Goal: Task Accomplishment & Management: Manage account settings

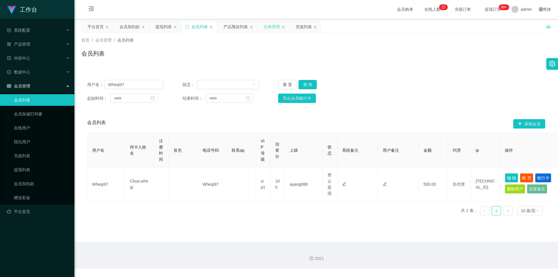
click at [270, 25] on div "注单管理" at bounding box center [272, 26] width 16 height 11
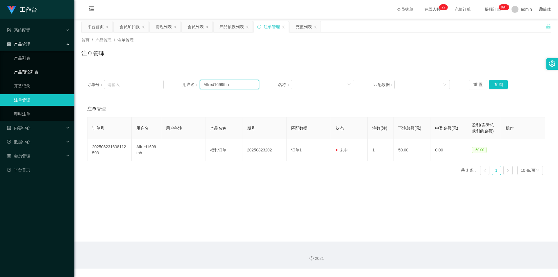
click at [0, 74] on section "工作台 系统配置 产品管理 产品列表 产品预设列表 开奖记录 注单管理 即时注单 内容中心 站内信 公告列表 活动列表 数据中心 员工统计 团队统计 会员管理…" at bounding box center [279, 134] width 558 height 268
paste input "Tammygan"
type input "Tammygan"
click at [495, 83] on button "查 询" at bounding box center [498, 84] width 19 height 9
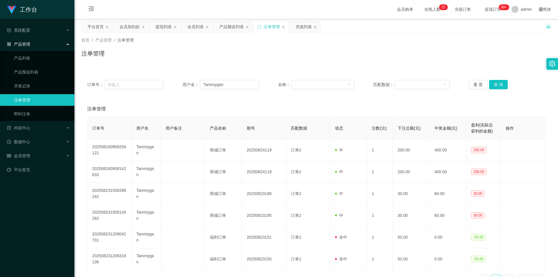
drag, startPoint x: 369, startPoint y: 68, endPoint x: 341, endPoint y: 62, distance: 28.3
click at [368, 68] on div "订单号： 用户名： Tammygan 名称： 匹配数据： 重 置 查 询 注单管理 订单号 用户名 用户备注 产品名称 期号 匹配数据 状态 注数(注) 下注…" at bounding box center [315, 177] width 469 height 221
click at [497, 82] on button "查 询" at bounding box center [498, 84] width 19 height 9
click at [440, 64] on div "首页 / 产品管理 / 注单管理 / 注单管理" at bounding box center [315, 50] width 483 height 35
click at [451, 68] on div "订单号： 用户名： Tammygan 名称： 匹配数据： 重 置 查 询 注单管理 订单号 用户名 用户备注 产品名称 期号 匹配数据 状态 注数(注) 下注…" at bounding box center [315, 177] width 469 height 221
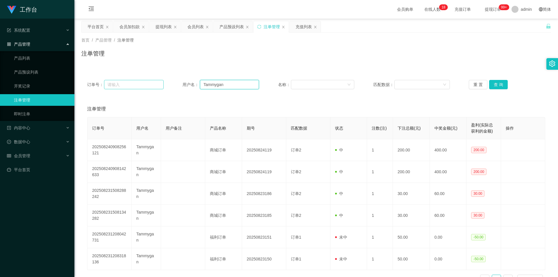
drag, startPoint x: 226, startPoint y: 86, endPoint x: 144, endPoint y: 86, distance: 82.8
click at [144, 86] on div "订单号： 用户名： Tammygan 名称： 匹配数据： 重 置 查 询" at bounding box center [316, 84] width 458 height 9
click at [127, 27] on div "会员加扣款" at bounding box center [129, 26] width 20 height 11
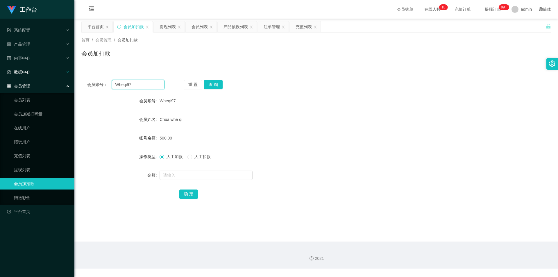
drag, startPoint x: 112, startPoint y: 83, endPoint x: 8, endPoint y: 74, distance: 103.5
click at [5, 75] on section "工作台 系统配置 产品管理 产品列表 产品预设列表 开奖记录 注单管理 即时注单 内容中心 站内信 公告列表 活动列表 数据中心 员工统计 团队统计 会员管理…" at bounding box center [279, 134] width 558 height 268
paste input "Tammygan"
click at [215, 83] on button "查 询" at bounding box center [213, 84] width 19 height 9
drag, startPoint x: 340, startPoint y: 81, endPoint x: 350, endPoint y: 79, distance: 9.7
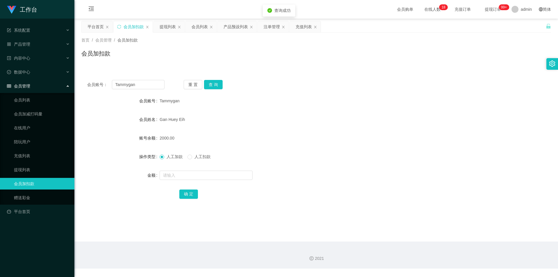
click at [340, 81] on div "会员账号： Tammygan 重 置 查 询" at bounding box center [315, 84] width 469 height 9
click at [363, 74] on div "会员账号： Tammygan 重 置 查 询 会员账号 Tammygan 会员姓名 [PERSON_NAME] 账号余额 2000.00 操作类型 人工加款 …" at bounding box center [315, 139] width 469 height 145
drag, startPoint x: 26, startPoint y: 66, endPoint x: 4, endPoint y: 67, distance: 21.2
click at [0, 62] on section "工作台 系统配置 产品管理 产品列表 产品预设列表 开奖记录 注单管理 即时注单 内容中心 站内信 公告列表 活动列表 数据中心 员工统计 团队统计 会员管理…" at bounding box center [279, 134] width 558 height 268
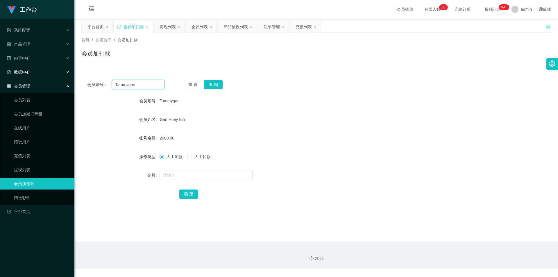
paste input "JunHaoLoo"
type input "JunHaoLoo"
click at [209, 84] on button "查 询" at bounding box center [213, 84] width 19 height 9
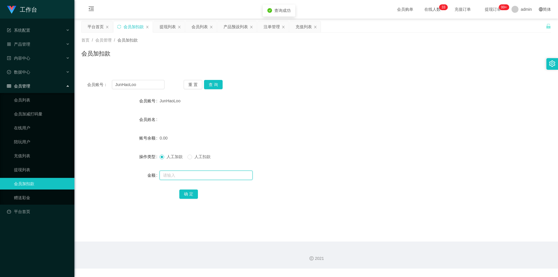
click at [173, 175] on input "text" at bounding box center [205, 175] width 93 height 9
type input "100"
click at [184, 196] on button "确 定" at bounding box center [188, 193] width 19 height 9
click at [451, 67] on div "首页 / 会员管理 / 会员加扣款 / 会员加扣款" at bounding box center [315, 50] width 483 height 35
click at [275, 24] on div "注单管理" at bounding box center [272, 26] width 16 height 11
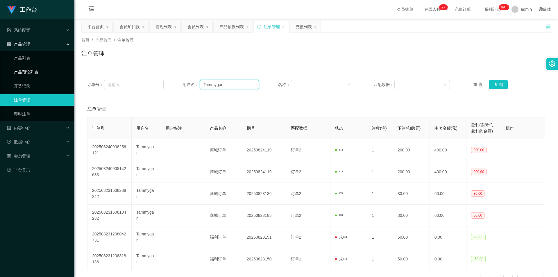
drag, startPoint x: 235, startPoint y: 85, endPoint x: 0, endPoint y: 70, distance: 235.2
click at [0, 70] on section "工作台 系统配置 产品管理 产品列表 产品预设列表 开奖记录 注单管理 即时注单 内容中心 站内信 公告列表 活动列表 数据中心 员工统计 团队统计 会员管理…" at bounding box center [279, 158] width 558 height 316
paste input "JunHaoLoo"
type input "JunHaoLoo"
click at [493, 79] on div "订单号： 用户名： JunHaoLoo 名称： 匹配数据： 重 置 查 询" at bounding box center [315, 84] width 469 height 21
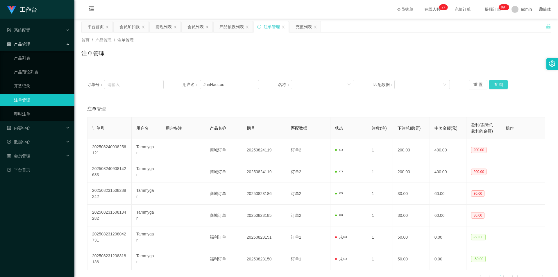
click at [495, 85] on button "查 询" at bounding box center [498, 84] width 19 height 9
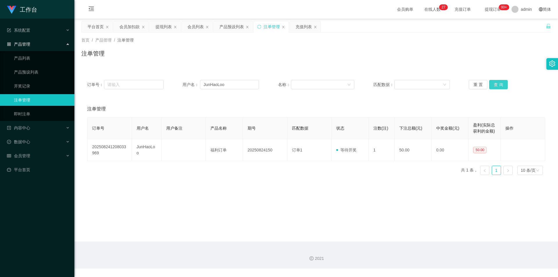
click at [495, 85] on button "查 询" at bounding box center [498, 84] width 19 height 9
click at [495, 52] on div "注单管理" at bounding box center [315, 55] width 469 height 13
drag, startPoint x: 232, startPoint y: 83, endPoint x: 105, endPoint y: 85, distance: 126.7
click at [101, 85] on div "订单号： 用户名： JunHaoLoo 名称： 匹配数据： 重 置 查 询" at bounding box center [316, 84] width 458 height 9
click at [491, 83] on button "查 询" at bounding box center [498, 84] width 19 height 9
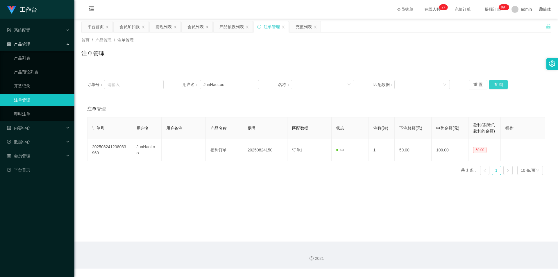
click at [503, 84] on button "查 询" at bounding box center [498, 84] width 19 height 9
click at [431, 57] on div "注单管理" at bounding box center [315, 55] width 469 height 13
click at [121, 26] on div "会员加扣款" at bounding box center [129, 26] width 20 height 11
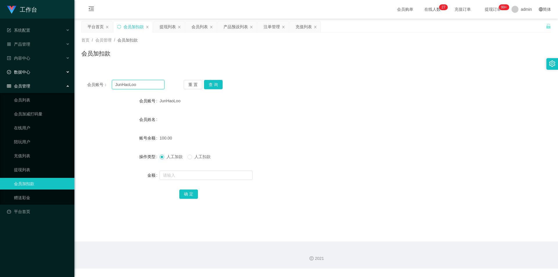
drag, startPoint x: 19, startPoint y: 80, endPoint x: 0, endPoint y: 73, distance: 20.5
click at [0, 73] on section "工作台 系统配置 产品管理 产品列表 产品预设列表 开奖记录 注单管理 即时注单 内容中心 站内信 公告列表 活动列表 数据中心 员工统计 团队统计 会员管理…" at bounding box center [279, 134] width 558 height 268
click at [217, 83] on button "查 询" at bounding box center [213, 84] width 19 height 9
drag, startPoint x: 381, startPoint y: 115, endPoint x: 387, endPoint y: 114, distance: 6.5
click at [387, 114] on div "会员姓名" at bounding box center [315, 120] width 469 height 12
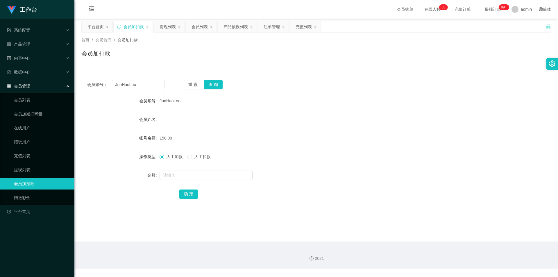
drag, startPoint x: 169, startPoint y: 27, endPoint x: 171, endPoint y: 44, distance: 16.8
click at [169, 27] on div "提现列表" at bounding box center [167, 26] width 16 height 11
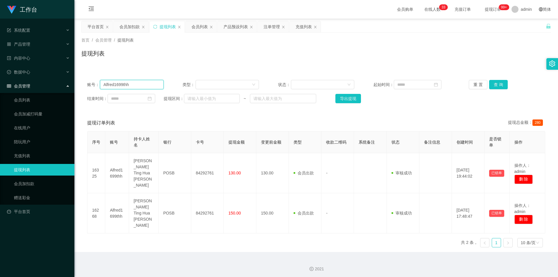
drag, startPoint x: 153, startPoint y: 85, endPoint x: 35, endPoint y: 81, distance: 118.0
click at [0, 76] on section "工作台 系统配置 产品管理 产品列表 产品预设列表 开奖记录 注单管理 即时注单 内容中心 站内信 公告列表 活动列表 数据中心 员工统计 团队统计 会员管理…" at bounding box center [279, 139] width 558 height 279
paste input "JunHaoLoo"
type input "JunHaoLoo"
click at [496, 84] on button "查 询" at bounding box center [498, 84] width 19 height 9
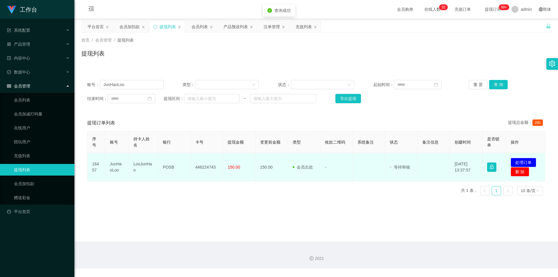
click at [202, 167] on td "446224743" at bounding box center [207, 167] width 33 height 28
copy td "446224743"
click at [171, 167] on td "POSB" at bounding box center [174, 167] width 33 height 28
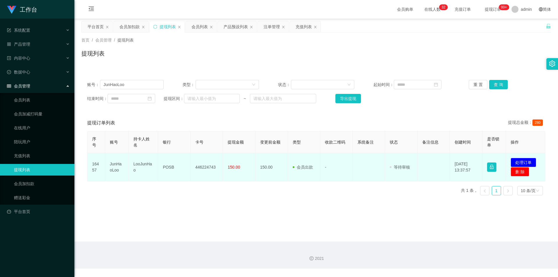
click at [169, 167] on td "POSB" at bounding box center [174, 167] width 33 height 28
copy td "POSB"
click at [141, 166] on td "LooJunHao" at bounding box center [143, 167] width 29 height 28
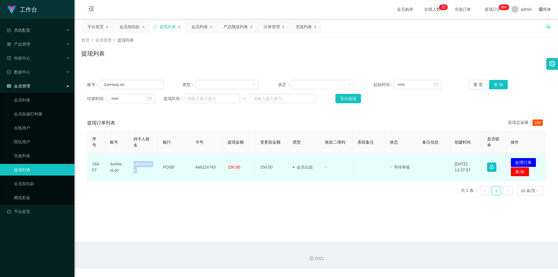
click at [141, 166] on td "LooJunHao" at bounding box center [143, 167] width 29 height 28
copy td "LooJunHao"
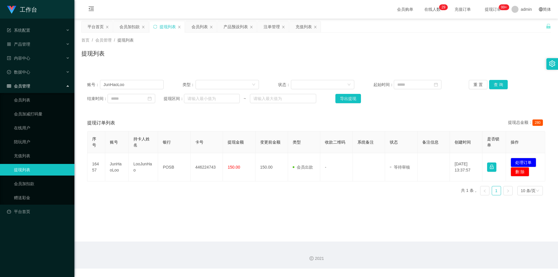
click at [125, 20] on main "关闭左侧 关闭右侧 关闭其它 刷新页面 平台首页 会员加扣款 提现列表 会员列表 产品预设列表 注单管理 充值列表 首页 / 会员管理 / 提现列表 / 提现…" at bounding box center [315, 130] width 483 height 223
click at [128, 28] on div "会员加扣款" at bounding box center [129, 26] width 20 height 11
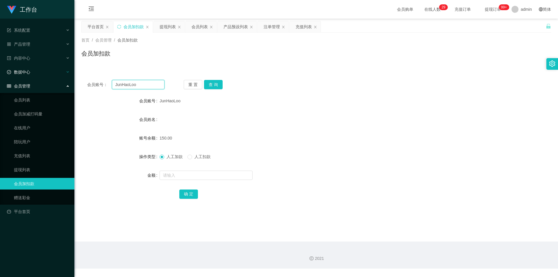
drag, startPoint x: 139, startPoint y: 86, endPoint x: 31, endPoint y: 75, distance: 108.6
click at [31, 75] on section "工作台 系统配置 产品管理 产品列表 产品预设列表 开奖记录 注单管理 即时注单 内容中心 站内信 公告列表 活动列表 数据中心 员工统计 团队统计 会员管理…" at bounding box center [279, 134] width 558 height 268
paste input "iziziiz8998"
type input "iziziiz8998"
click at [212, 86] on button "查 询" at bounding box center [213, 84] width 19 height 9
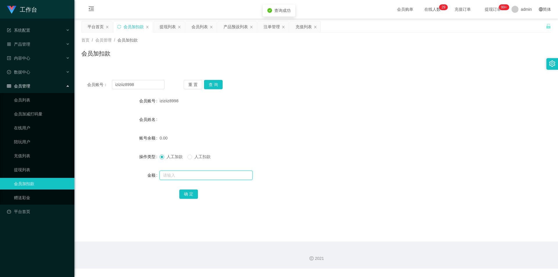
click at [174, 176] on input "text" at bounding box center [205, 175] width 93 height 9
type input "100"
click at [187, 192] on button "确 定" at bounding box center [188, 193] width 19 height 9
drag, startPoint x: 384, startPoint y: 121, endPoint x: 507, endPoint y: 34, distance: 150.4
click at [386, 121] on div "会员姓名" at bounding box center [315, 120] width 469 height 12
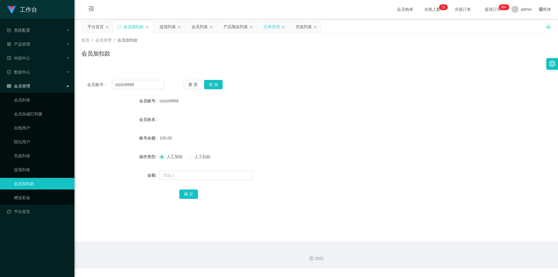
click at [264, 26] on div "注单管理" at bounding box center [272, 26] width 16 height 11
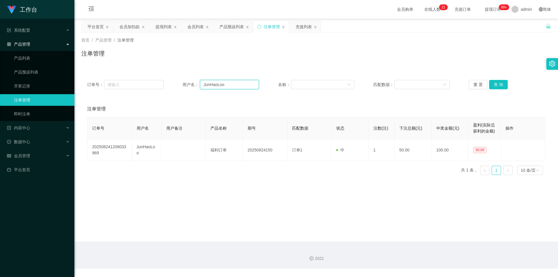
drag, startPoint x: 227, startPoint y: 83, endPoint x: 98, endPoint y: 83, distance: 128.7
click at [98, 83] on div "订单号： 用户名： JunHaoLoo 名称： 匹配数据： 重 置 查 询" at bounding box center [316, 84] width 458 height 9
paste input "iziziiz8998"
type input "iziziiz8998"
click at [492, 86] on button "查 询" at bounding box center [498, 84] width 19 height 9
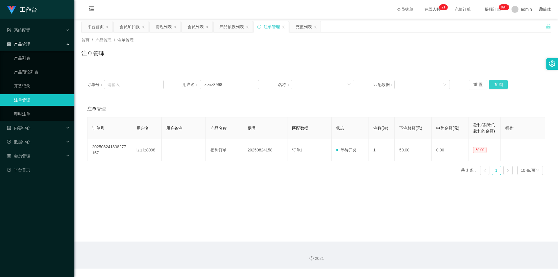
click at [492, 86] on button "查 询" at bounding box center [498, 84] width 19 height 9
click at [454, 48] on div "首页 / 产品管理 / 注单管理 / 注单管理" at bounding box center [315, 49] width 469 height 25
drag, startPoint x: 231, startPoint y: 87, endPoint x: 19, endPoint y: 73, distance: 211.7
click at [19, 73] on section "工作台 系统配置 产品管理 产品列表 产品预设列表 开奖记录 注单管理 即时注单 内容中心 站内信 公告列表 活动列表 数据中心 员工统计 团队统计 会员管理…" at bounding box center [279, 134] width 558 height 268
click at [493, 84] on button "查 询" at bounding box center [498, 84] width 19 height 9
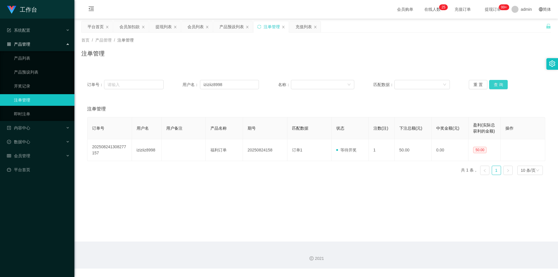
click at [493, 84] on button "查 询" at bounding box center [498, 84] width 19 height 9
click at [390, 57] on div "注单管理" at bounding box center [315, 55] width 469 height 13
click at [260, 27] on icon "图标: sync" at bounding box center [259, 27] width 4 height 4
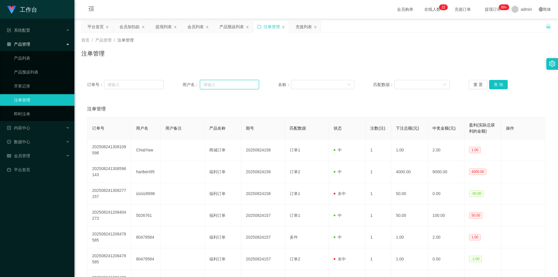
click at [228, 80] on input "text" at bounding box center [229, 84] width 59 height 9
paste input "iziziiz8998"
type input "iziziiz8998"
click at [490, 83] on button "查 询" at bounding box center [498, 84] width 19 height 9
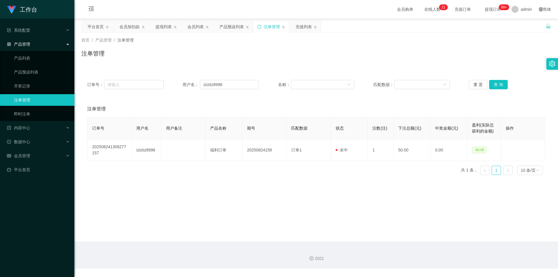
click at [467, 56] on div "注单管理" at bounding box center [315, 55] width 469 height 13
click at [313, 52] on div "注单管理" at bounding box center [315, 55] width 469 height 13
click at [128, 28] on div "会员加扣款" at bounding box center [129, 26] width 20 height 11
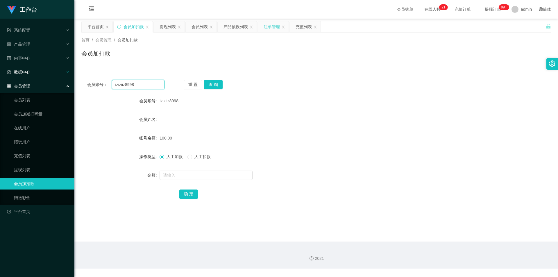
drag, startPoint x: 8, startPoint y: 71, endPoint x: 0, endPoint y: 70, distance: 7.6
click at [1, 70] on section "工作台 系统配置 产品管理 产品列表 产品预设列表 开奖记录 注单管理 即时注单 内容中心 站内信 公告列表 活动列表 数据中心 员工统计 团队统计 会员管理…" at bounding box center [279, 134] width 558 height 268
click at [209, 83] on button "查 询" at bounding box center [213, 84] width 19 height 9
click at [169, 173] on input "text" at bounding box center [205, 175] width 93 height 9
type input "100"
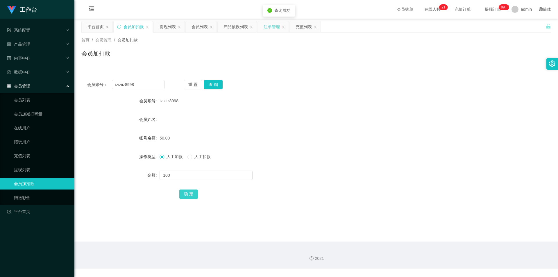
click at [188, 192] on button "确 定" at bounding box center [188, 193] width 19 height 9
click at [390, 114] on div "会员姓名" at bounding box center [315, 120] width 469 height 12
click at [0, 77] on section "工作台 系统配置 产品管理 产品列表 产品预设列表 开奖记录 注单管理 即时注单 内容中心 站内信 公告列表 活动列表 数据中心 员工统计 团队统计 会员管理…" at bounding box center [279, 134] width 558 height 268
paste input "85968163"
type input "85968163"
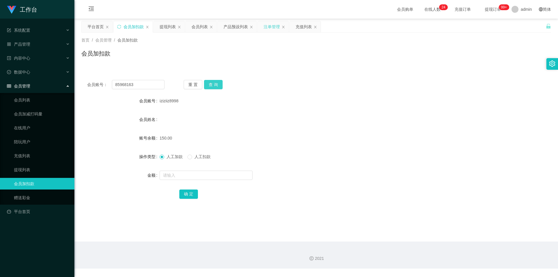
click at [214, 86] on button "查 询" at bounding box center [213, 84] width 19 height 9
click at [185, 175] on input "text" at bounding box center [205, 175] width 93 height 9
type input "100"
click at [184, 188] on form "会员账号 85968163 会员姓名 账号余额 0.00 操作类型 人工加款 人工扣款 金额 100 确 定" at bounding box center [315, 147] width 469 height 105
click at [185, 189] on button "确 定" at bounding box center [188, 193] width 19 height 9
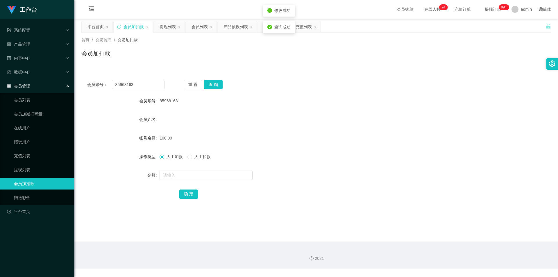
drag, startPoint x: 424, startPoint y: 118, endPoint x: 512, endPoint y: 51, distance: 111.5
click at [426, 116] on div "会员姓名" at bounding box center [315, 120] width 469 height 12
click at [0, 82] on section "工作台 系统配置 产品管理 产品列表 产品预设列表 开奖记录 注单管理 即时注单 内容中心 站内信 公告列表 活动列表 数据中心 员工统计 团队统计 会员管理…" at bounding box center [279, 134] width 558 height 268
click at [214, 84] on button "查 询" at bounding box center [213, 84] width 19 height 9
click at [316, 78] on div "会员账号： 85968163 重 置 查 询 会员账号 85968163 会员姓名 账号余额 100.00 操作类型 人工加款 人工扣款 金额 确 定" at bounding box center [315, 143] width 469 height 138
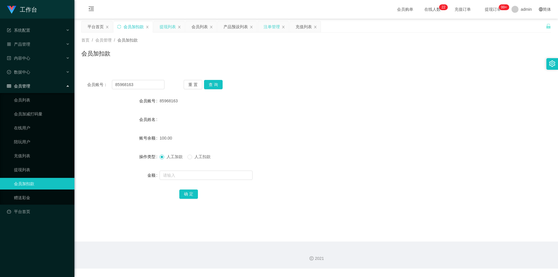
click at [169, 23] on div "提现列表" at bounding box center [167, 26] width 16 height 11
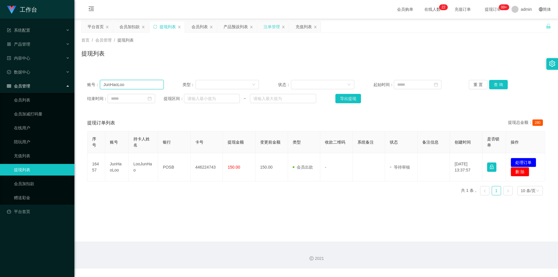
drag, startPoint x: 128, startPoint y: 87, endPoint x: 0, endPoint y: 82, distance: 128.5
click at [0, 82] on section "工作台 系统配置 产品管理 产品列表 产品预设列表 开奖记录 注单管理 即时注单 内容中心 站内信 公告列表 活动列表 数据中心 员工统计 团队统计 会员管理…" at bounding box center [279, 134] width 558 height 268
paste input "iziziiz8998"
click at [496, 85] on button "查 询" at bounding box center [498, 84] width 19 height 9
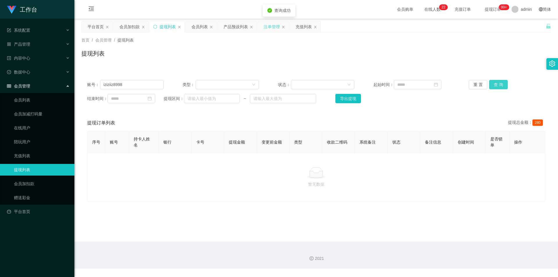
click at [496, 85] on button "查 询" at bounding box center [498, 84] width 19 height 9
click at [500, 50] on div "提现列表" at bounding box center [315, 55] width 469 height 13
drag, startPoint x: 144, startPoint y: 84, endPoint x: 0, endPoint y: 76, distance: 144.3
click at [0, 76] on section "工作台 系统配置 产品管理 产品列表 产品预设列表 开奖记录 注单管理 即时注单 内容中心 站内信 公告列表 活动列表 数据中心 员工统计 团队统计 会员管理…" at bounding box center [279, 134] width 558 height 268
click at [501, 86] on button "查 询" at bounding box center [498, 84] width 19 height 9
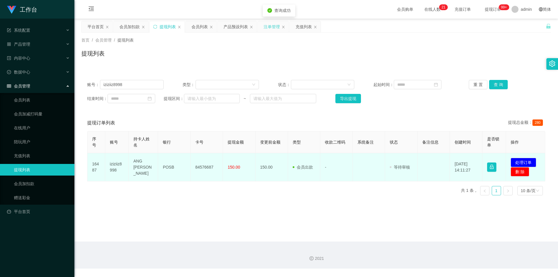
click at [203, 168] on td "84576687" at bounding box center [207, 167] width 33 height 28
copy td "84576687"
click at [512, 159] on button "处理订单" at bounding box center [523, 162] width 26 height 9
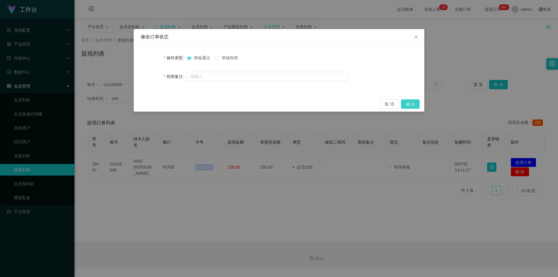
click at [411, 104] on button "确 定" at bounding box center [410, 103] width 19 height 9
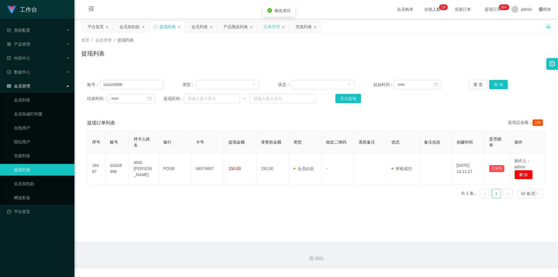
click at [471, 64] on div "首页 / 会员管理 / 提现列表 / 提现列表" at bounding box center [315, 50] width 483 height 35
drag, startPoint x: 78, startPoint y: 82, endPoint x: 0, endPoint y: 72, distance: 79.1
click at [0, 73] on section "工作台 系统配置 产品管理 产品列表 产品预设列表 开奖记录 注单管理 即时注单 内容中心 站内信 公告列表 活动列表 数据中心 员工统计 团队统计 会员管理…" at bounding box center [279, 134] width 558 height 268
paste input "85968163"
type input "85968163"
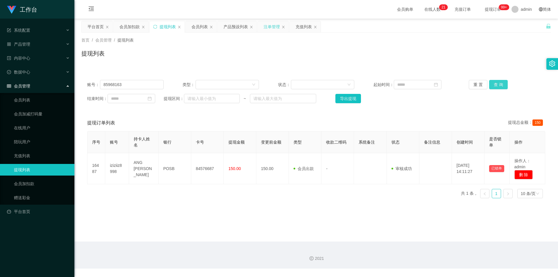
click at [490, 84] on button "查 询" at bounding box center [498, 84] width 19 height 9
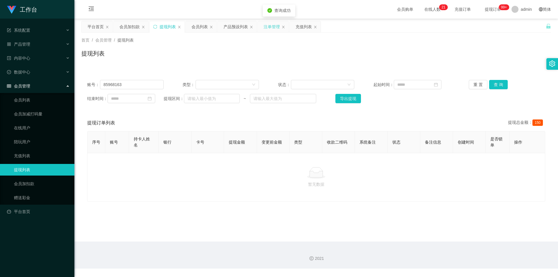
click at [490, 51] on div "提现列表" at bounding box center [315, 55] width 469 height 13
click at [160, 28] on div "提现列表" at bounding box center [167, 26] width 16 height 11
click at [272, 28] on div "注单管理" at bounding box center [272, 26] width 16 height 11
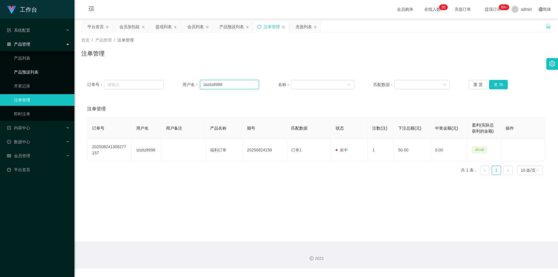
drag, startPoint x: 234, startPoint y: 85, endPoint x: 17, endPoint y: 70, distance: 217.5
click at [17, 70] on section "工作台 系统配置 产品管理 产品列表 产品预设列表 开奖记录 注单管理 即时注单 内容中心 站内信 公告列表 活动列表 数据中心 员工统计 团队统计 会员管理…" at bounding box center [279, 134] width 558 height 268
paste input "85968163"
type input "85968163"
click at [495, 83] on button "查 询" at bounding box center [498, 84] width 19 height 9
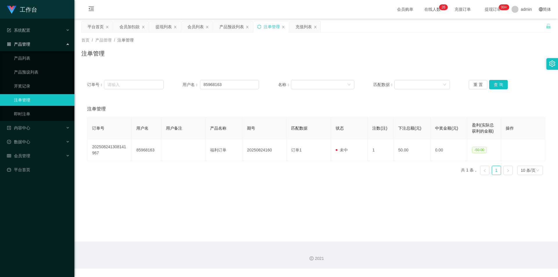
click at [461, 65] on div "首页 / 产品管理 / 注单管理 / 注单管理" at bounding box center [315, 50] width 483 height 35
click at [121, 25] on div "会员加扣款" at bounding box center [129, 26] width 20 height 11
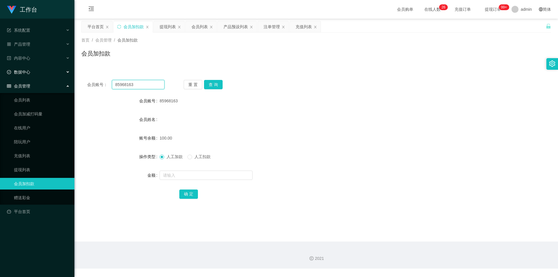
drag, startPoint x: 0, startPoint y: 71, endPoint x: 0, endPoint y: 66, distance: 4.6
click at [0, 66] on section "工作台 系统配置 产品管理 产品列表 产品预设列表 开奖记录 注单管理 即时注单 内容中心 站内信 公告列表 活动列表 数据中心 员工统计 团队统计 会员管理…" at bounding box center [279, 134] width 558 height 268
drag, startPoint x: 217, startPoint y: 83, endPoint x: 215, endPoint y: 95, distance: 12.6
click at [217, 83] on button "查 询" at bounding box center [213, 84] width 19 height 9
click at [179, 175] on input "text" at bounding box center [205, 175] width 93 height 9
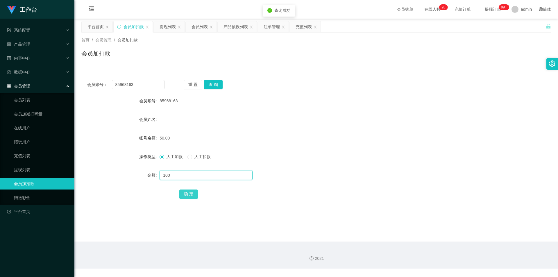
type input "100"
click at [188, 189] on button "确 定" at bounding box center [188, 193] width 19 height 9
drag, startPoint x: 351, startPoint y: 113, endPoint x: 439, endPoint y: 31, distance: 120.0
click at [352, 113] on form "会员账号 85968163 会员姓名 账号余额 150.00 操作类型 人工加款 人工扣款 金额 确 定" at bounding box center [315, 147] width 469 height 105
drag, startPoint x: 171, startPoint y: 28, endPoint x: 171, endPoint y: 42, distance: 14.0
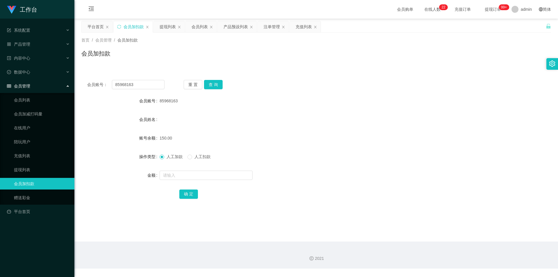
click at [171, 28] on div "提现列表" at bounding box center [167, 26] width 16 height 11
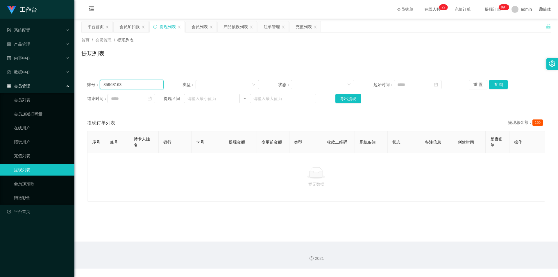
drag, startPoint x: 64, startPoint y: 87, endPoint x: 0, endPoint y: 87, distance: 63.6
click at [0, 87] on section "工作台 系统配置 产品管理 产品列表 产品预设列表 开奖记录 注单管理 即时注单 内容中心 站内信 公告列表 活动列表 数据中心 员工统计 团队统计 会员管理…" at bounding box center [279, 134] width 558 height 268
click at [499, 85] on button "查 询" at bounding box center [498, 84] width 19 height 9
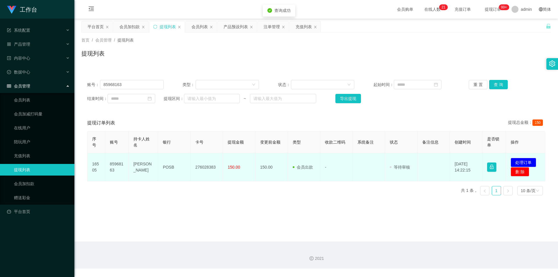
click at [202, 169] on td "276028383" at bounding box center [207, 167] width 33 height 28
copy td "276028383"
click at [167, 164] on td "POSB" at bounding box center [174, 167] width 33 height 28
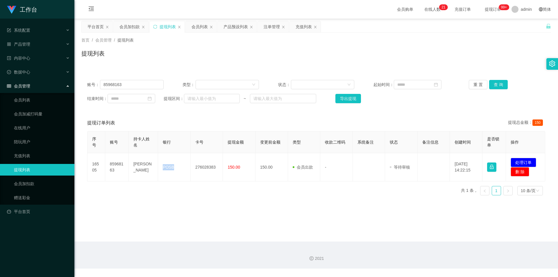
copy td "POSB"
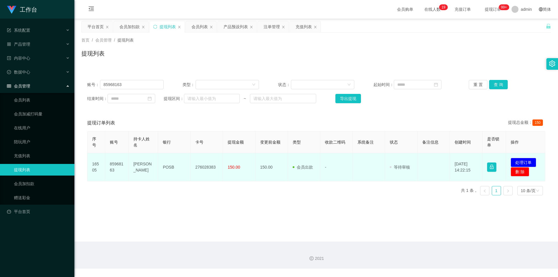
click at [135, 165] on td "[PERSON_NAME]" at bounding box center [143, 167] width 29 height 28
copy td "[PERSON_NAME]"
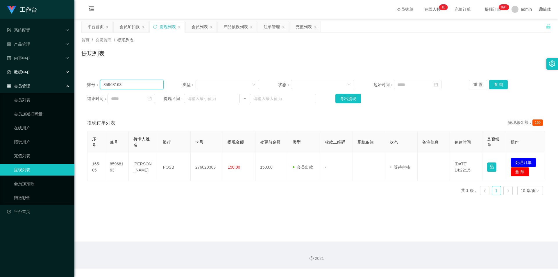
click at [0, 76] on section "工作台 系统配置 产品管理 产品列表 产品预设列表 开奖记录 注单管理 即时注单 内容中心 站内信 公告列表 活动列表 数据中心 员工统计 团队统计 会员管理…" at bounding box center [279, 134] width 558 height 268
click at [497, 85] on button "查 询" at bounding box center [498, 84] width 19 height 9
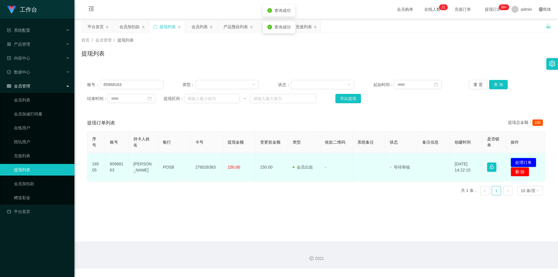
click at [516, 162] on button "处理订单" at bounding box center [523, 162] width 26 height 9
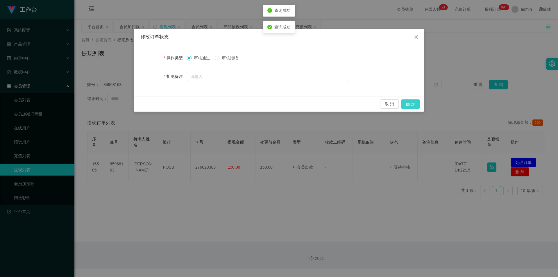
click at [410, 105] on button "确 定" at bounding box center [410, 103] width 19 height 9
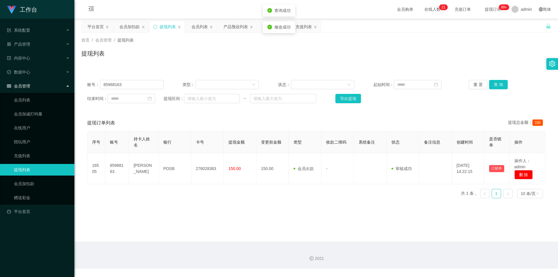
drag, startPoint x: 493, startPoint y: 58, endPoint x: 503, endPoint y: 8, distance: 50.9
click at [494, 57] on div "提现列表" at bounding box center [315, 55] width 469 height 13
click at [200, 30] on div "会员列表" at bounding box center [199, 26] width 16 height 11
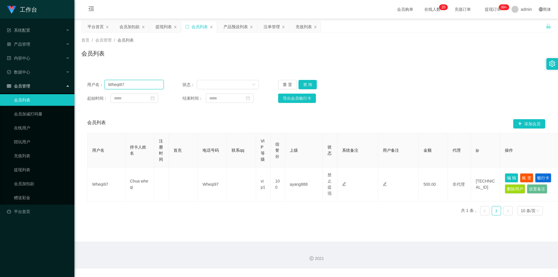
drag, startPoint x: 147, startPoint y: 81, endPoint x: 0, endPoint y: 78, distance: 147.3
click at [0, 78] on section "工作台 系统配置 产品管理 产品列表 产品预设列表 开奖记录 注单管理 即时注单 内容中心 站内信 公告列表 活动列表 数据中心 员工统计 团队统计 会员管理…" at bounding box center [279, 134] width 558 height 268
paste input "85968163"
click at [308, 84] on button "查 询" at bounding box center [307, 84] width 19 height 9
click at [214, 202] on div "用户名 持卡人姓名 注册时间 首充 电话号码 联系qq VIP等级 信誉分 上级 状态 系统备注 用户备注 金额 代理 ip 操作 85968163 [PER…" at bounding box center [316, 175] width 458 height 85
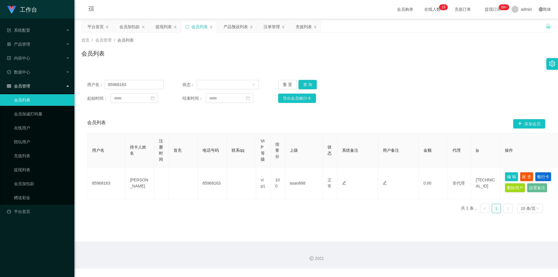
click at [410, 111] on div "用户名： 85968163 状态： 重 置 查 询 起始时间： 结束时间： 导出会员银行卡 会员列表 添加会员 用户名 持卡人姓名 注册时间 首充 电话号码 …" at bounding box center [315, 146] width 469 height 144
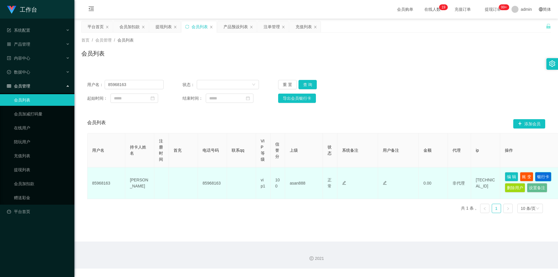
click at [542, 175] on button "银行卡" at bounding box center [543, 176] width 16 height 9
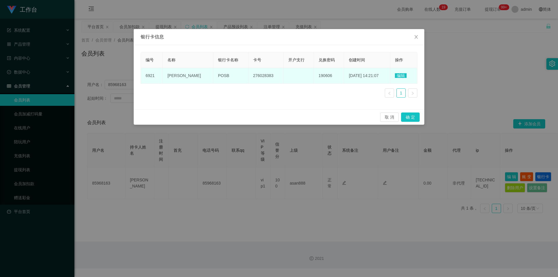
click at [253, 77] on span "276028383" at bounding box center [263, 75] width 20 height 5
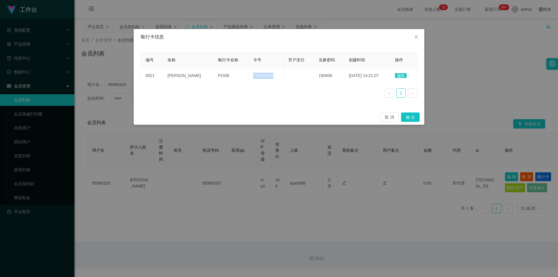
copy span "276028383"
click at [415, 35] on icon "图标: close" at bounding box center [416, 37] width 5 height 5
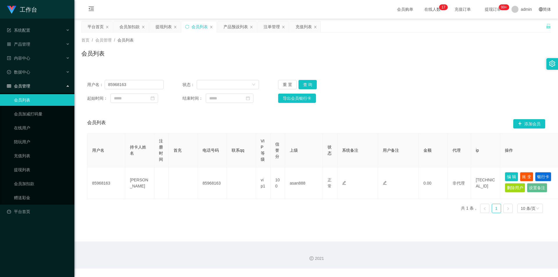
drag, startPoint x: 464, startPoint y: 60, endPoint x: 503, endPoint y: 37, distance: 45.3
click at [467, 59] on div "会员列表" at bounding box center [315, 55] width 469 height 13
drag, startPoint x: 146, startPoint y: 84, endPoint x: 0, endPoint y: 83, distance: 146.4
click at [0, 83] on section "工作台 系统配置 产品管理 产品列表 产品预设列表 开奖记录 注单管理 即时注单 内容中心 站内信 公告列表 活动列表 数据中心 员工统计 团队统计 会员管理…" at bounding box center [279, 134] width 558 height 268
paste input "JunHaoLoo"
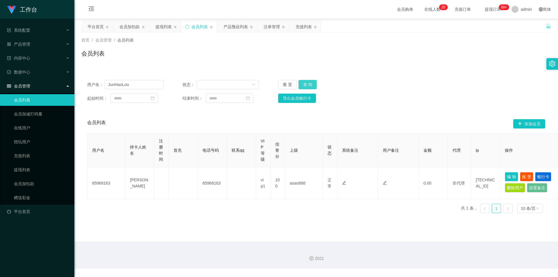
click at [309, 85] on button "查 询" at bounding box center [307, 84] width 19 height 9
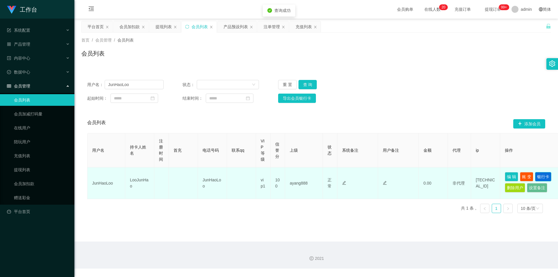
click at [546, 177] on button "银行卡" at bounding box center [543, 176] width 16 height 9
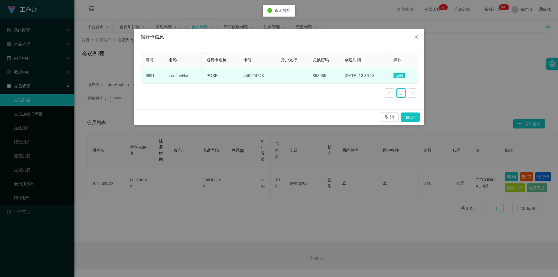
click at [252, 75] on span "446224743" at bounding box center [253, 75] width 20 height 5
copy span "446224743"
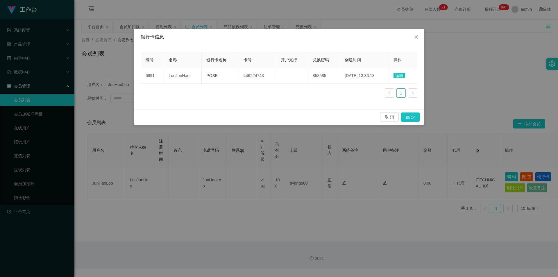
click at [480, 88] on div "银行卡信息 编号 名称 银行卡名称 卡号 开户支行 兑换密码 创建时间 操作 6891 LooJunHao POSB 446224743 858585 [DA…" at bounding box center [279, 138] width 558 height 277
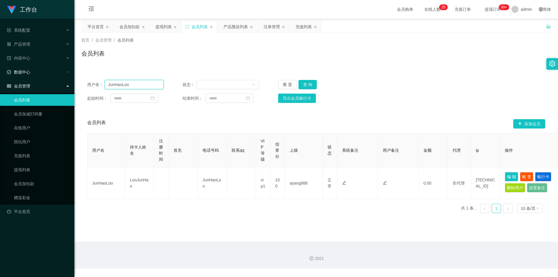
drag, startPoint x: 138, startPoint y: 86, endPoint x: 0, endPoint y: 78, distance: 138.5
click at [0, 78] on section "工作台 系统配置 产品管理 产品列表 产品预设列表 开奖记录 注单管理 即时注单 内容中心 站内信 公告列表 活动列表 数据中心 员工统计 团队统计 会员管理…" at bounding box center [279, 134] width 558 height 268
paste input "iziziiz8998"
type input "iziziiz8998"
click at [305, 82] on button "查 询" at bounding box center [307, 84] width 19 height 9
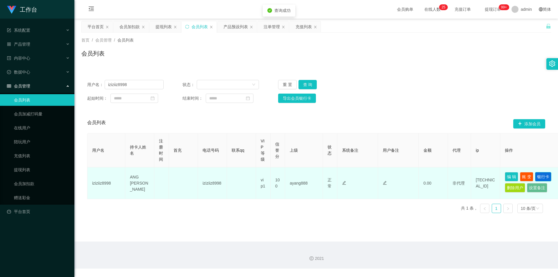
click at [543, 176] on button "银行卡" at bounding box center [543, 176] width 16 height 9
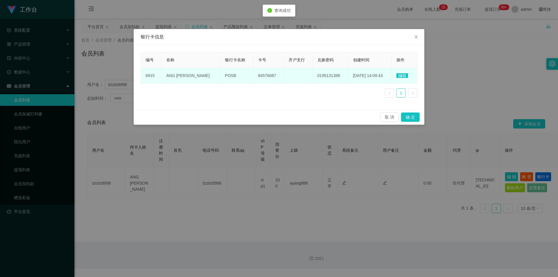
click at [258, 76] on span "84576687" at bounding box center [267, 75] width 18 height 5
copy span "84576687"
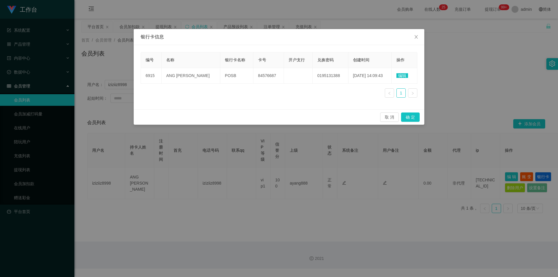
drag, startPoint x: 492, startPoint y: 56, endPoint x: 499, endPoint y: 39, distance: 18.2
click at [492, 55] on div "银行卡信息 编号 名称 银行卡名称 卡号 开户支行 兑换密码 创建时间 操作 6915 ANG KANG YANG POSB 84576687 0195131…" at bounding box center [279, 138] width 558 height 277
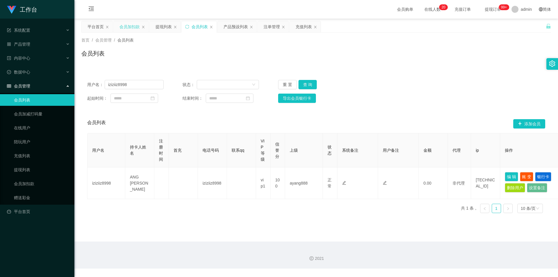
click at [135, 29] on div "会员加扣款" at bounding box center [129, 26] width 20 height 11
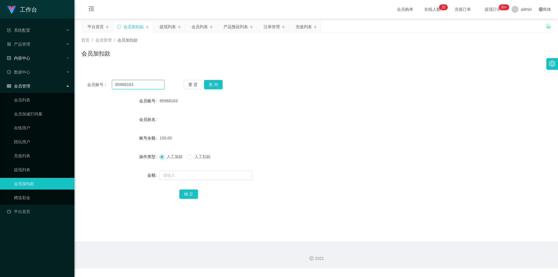
click at [0, 63] on section "工作台 系统配置 产品管理 产品列表 产品预设列表 开奖记录 注单管理 即时注单 内容中心 站内信 公告列表 活动列表 数据中心 员工统计 团队统计 会员管理…" at bounding box center [279, 134] width 558 height 268
paste input "4889104"
type input "84889104"
click at [214, 85] on button "查 询" at bounding box center [213, 84] width 19 height 9
click at [173, 178] on input "text" at bounding box center [205, 175] width 93 height 9
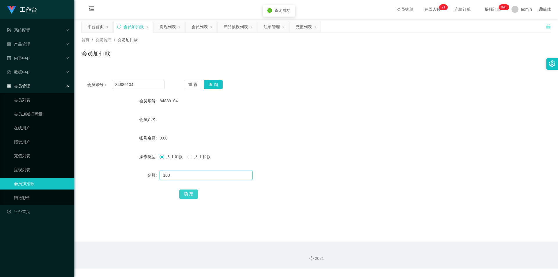
type input "100"
click at [189, 193] on button "确 定" at bounding box center [188, 193] width 19 height 9
click at [430, 117] on div "会员姓名" at bounding box center [315, 120] width 469 height 12
drag, startPoint x: 142, startPoint y: 83, endPoint x: 17, endPoint y: 81, distance: 124.6
click at [6, 83] on section "工作台 系统配置 产品管理 产品列表 产品预设列表 开奖记录 注单管理 即时注单 内容中心 站内信 公告列表 活动列表 数据中心 员工统计 团队统计 会员管理…" at bounding box center [279, 134] width 558 height 268
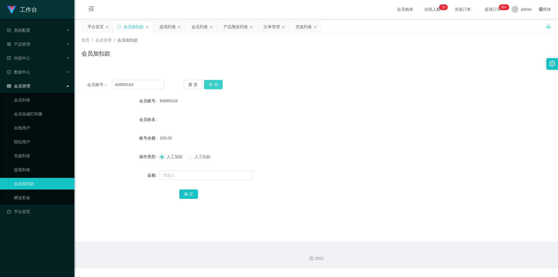
drag, startPoint x: 204, startPoint y: 82, endPoint x: 205, endPoint y: 85, distance: 3.4
click at [205, 85] on button "查 询" at bounding box center [213, 84] width 19 height 9
click at [209, 85] on button "查 询" at bounding box center [213, 84] width 19 height 9
click at [419, 101] on div "84889104" at bounding box center [296, 101] width 274 height 12
click at [199, 28] on div "会员列表" at bounding box center [199, 26] width 16 height 11
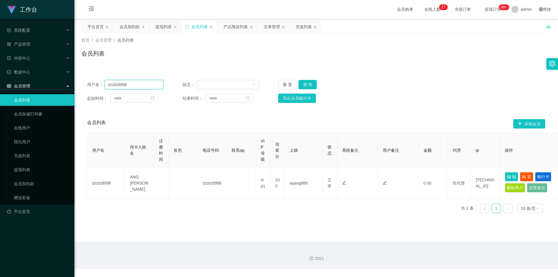
drag, startPoint x: 122, startPoint y: 85, endPoint x: 0, endPoint y: 84, distance: 122.3
click at [0, 84] on section "工作台 系统配置 产品管理 产品列表 产品预设列表 开奖记录 注单管理 即时注单 内容中心 站内信 公告列表 活动列表 数据中心 员工统计 团队统计 会员管理…" at bounding box center [279, 134] width 558 height 268
paste input "96502319"
type input "96502319"
click at [311, 85] on button "查 询" at bounding box center [307, 84] width 19 height 9
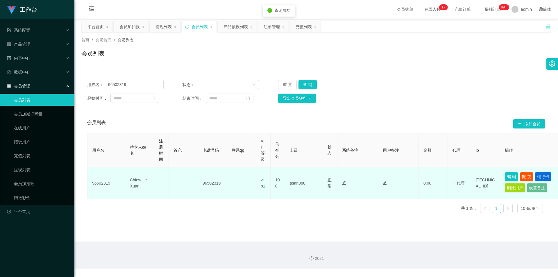
click at [539, 175] on button "银行卡" at bounding box center [543, 176] width 16 height 9
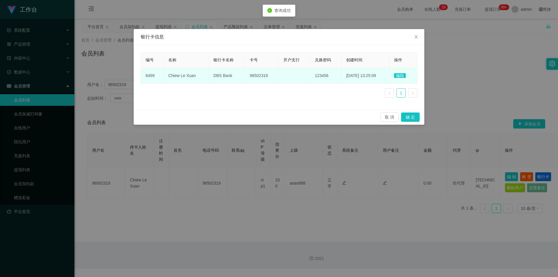
click at [255, 78] on span "96502319" at bounding box center [259, 75] width 18 height 5
click at [216, 72] on td "DBS Bank" at bounding box center [227, 76] width 36 height 16
click at [217, 76] on span "DBS Bank" at bounding box center [222, 75] width 19 height 5
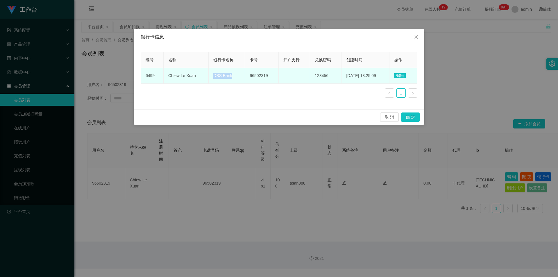
click at [217, 76] on span "DBS Bank" at bounding box center [222, 75] width 19 height 5
click at [183, 77] on span "Chiew Le Xuan" at bounding box center [182, 75] width 28 height 5
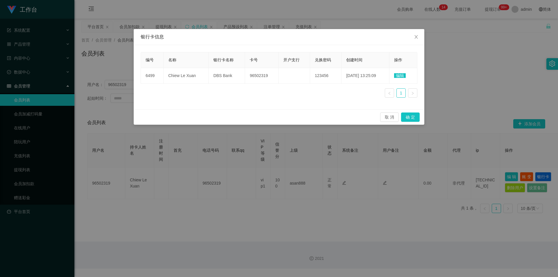
click at [147, 152] on div "银行卡信息 编号 名称 银行卡名称 卡号 开户支行 兑换密码 创建时间 操作 6499 Chiew Le Xuan DBS Bank 96502319 123…" at bounding box center [279, 138] width 558 height 277
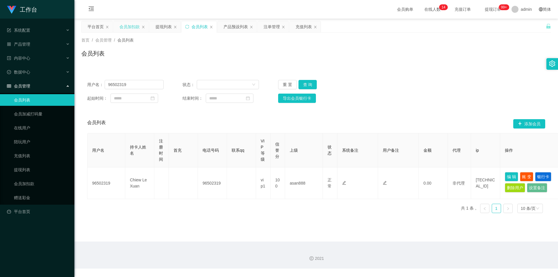
click at [132, 28] on div "会员加扣款" at bounding box center [129, 26] width 20 height 11
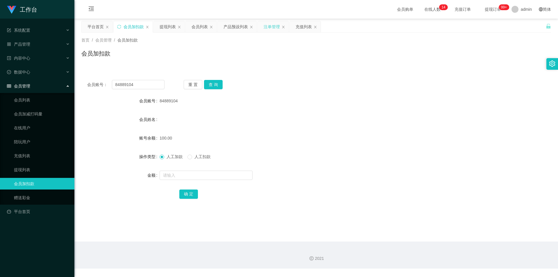
click at [267, 25] on div "注单管理" at bounding box center [272, 26] width 16 height 11
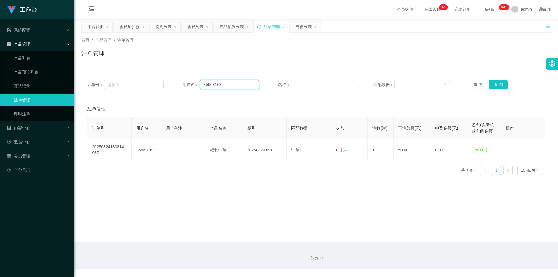
drag, startPoint x: 233, startPoint y: 84, endPoint x: 78, endPoint y: 79, distance: 155.5
click at [78, 79] on main "关闭左侧 关闭右侧 关闭其它 刷新页面 平台首页 会员加扣款 提现列表 会员列表 产品预设列表 注单管理 充值列表 首页 / 产品管理 / 注单管理 / 注单…" at bounding box center [315, 130] width 483 height 223
paste input "4889104"
type input "84889104"
click at [496, 83] on button "查 询" at bounding box center [498, 84] width 19 height 9
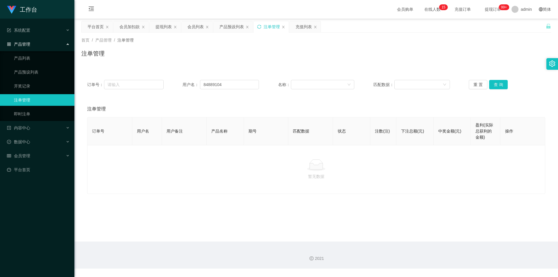
click at [475, 59] on div "注单管理" at bounding box center [315, 55] width 469 height 13
click at [492, 83] on button "查 询" at bounding box center [498, 84] width 19 height 9
click at [502, 54] on div "注单管理" at bounding box center [315, 55] width 469 height 13
click at [126, 22] on div "会员加扣款" at bounding box center [129, 26] width 20 height 11
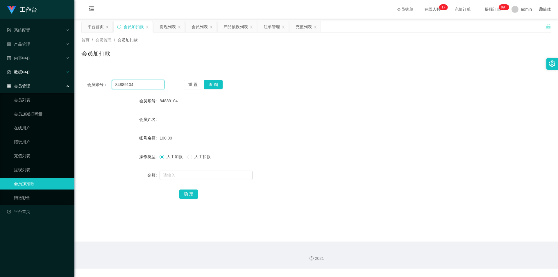
drag, startPoint x: 140, startPoint y: 86, endPoint x: 15, endPoint y: 73, distance: 125.6
click at [0, 75] on section "工作台 系统配置 产品管理 产品列表 产品预设列表 开奖记录 注单管理 即时注单 内容中心 站内信 公告列表 活动列表 数据中心 员工统计 团队统计 会员管理…" at bounding box center [279, 134] width 558 height 268
paste input "JunHaoLoo"
type input "JunHaoLoo"
click at [210, 86] on button "查 询" at bounding box center [213, 84] width 19 height 9
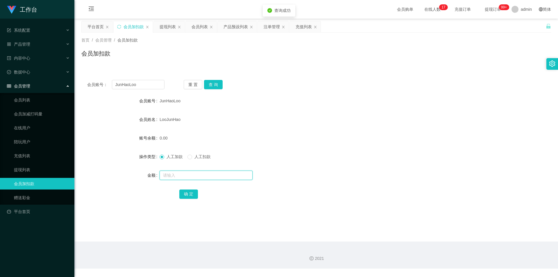
click at [175, 173] on input "text" at bounding box center [205, 175] width 93 height 9
type input "100"
click at [186, 194] on button "确 定" at bounding box center [188, 193] width 19 height 9
click at [388, 125] on div "LooJunHao" at bounding box center [296, 120] width 274 height 12
drag, startPoint x: 148, startPoint y: 85, endPoint x: 98, endPoint y: 62, distance: 55.3
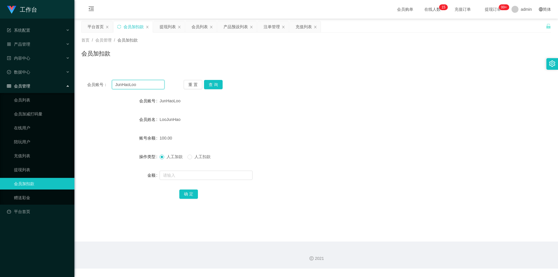
click at [0, 60] on section "工作台 系统配置 产品管理 产品列表 产品预设列表 开奖记录 注单管理 即时注单 内容中心 站内信 公告列表 活动列表 数据中心 员工统计 团队统计 会员管理…" at bounding box center [279, 134] width 558 height 268
paste input "84889104"
type input "84889104"
click at [211, 82] on button "查 询" at bounding box center [213, 84] width 19 height 9
click at [243, 71] on div "会员账号： 84889104 重 置 查 询 会员账号 84889104 会员姓名 账号余额 50.00 操作类型 人工加款 人工扣款 金额 确 定" at bounding box center [315, 139] width 469 height 145
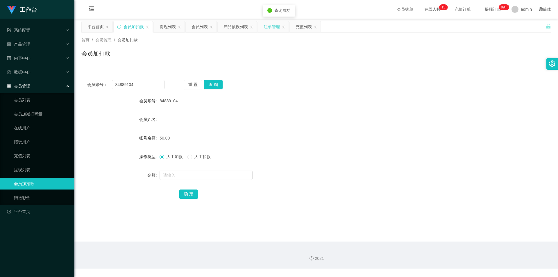
click at [265, 29] on div "注单管理" at bounding box center [272, 26] width 16 height 11
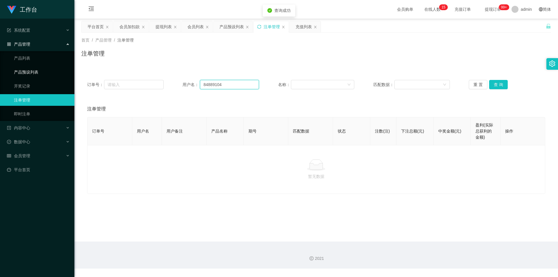
drag, startPoint x: 229, startPoint y: 85, endPoint x: 9, endPoint y: 73, distance: 219.7
click at [9, 73] on section "工作台 系统配置 产品管理 产品列表 产品预设列表 开奖记录 注单管理 即时注单 内容中心 站内信 公告列表 活动列表 数据中心 员工统计 团队统计 会员管理…" at bounding box center [279, 134] width 558 height 268
click at [492, 87] on button "查 询" at bounding box center [498, 84] width 19 height 9
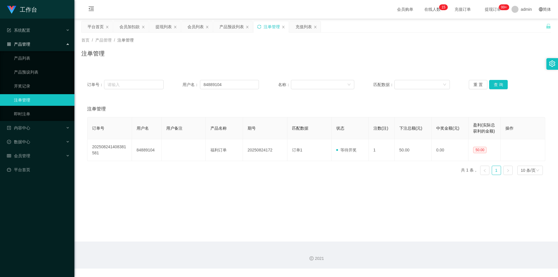
click at [491, 43] on div "首页 / 产品管理 / 注单管理 / 注单管理" at bounding box center [315, 49] width 469 height 25
click at [500, 38] on div "首页 / 产品管理 / 注单管理 /" at bounding box center [315, 40] width 469 height 6
drag, startPoint x: 134, startPoint y: 22, endPoint x: 163, endPoint y: 61, distance: 48.0
click at [134, 24] on div "会员加扣款" at bounding box center [129, 26] width 20 height 11
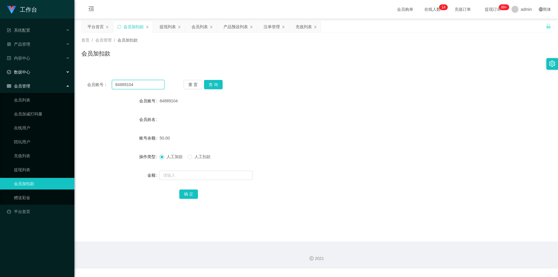
drag, startPoint x: 144, startPoint y: 85, endPoint x: 0, endPoint y: 76, distance: 144.4
click at [0, 76] on section "工作台 系统配置 产品管理 产品列表 产品预设列表 开奖记录 注单管理 即时注单 内容中心 站内信 公告列表 活动列表 数据中心 员工统计 团队统计 会员管理…" at bounding box center [279, 134] width 558 height 268
paste input "5968163"
type input "85968163"
click at [211, 84] on button "查 询" at bounding box center [213, 84] width 19 height 9
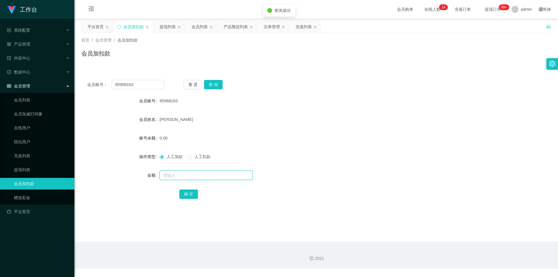
click at [176, 175] on input "text" at bounding box center [205, 175] width 93 height 9
type input "100"
drag, startPoint x: 185, startPoint y: 192, endPoint x: 191, endPoint y: 193, distance: 5.8
click at [185, 192] on button "确 定" at bounding box center [188, 193] width 19 height 9
click at [446, 131] on form "会员账号 85968163 会员姓名 [PERSON_NAME] KOK 账号余额 100.00 操作类型 人工加款 人工扣款 金额 确 定" at bounding box center [315, 147] width 469 height 105
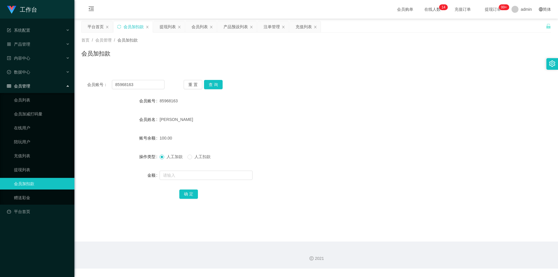
drag, startPoint x: 271, startPoint y: 26, endPoint x: 280, endPoint y: 36, distance: 13.0
click at [271, 26] on div "注单管理" at bounding box center [272, 26] width 16 height 11
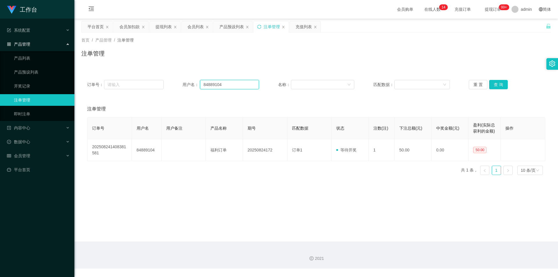
drag, startPoint x: 234, startPoint y: 87, endPoint x: 26, endPoint y: 66, distance: 208.8
click at [26, 66] on section "工作台 系统配置 产品管理 产品列表 产品预设列表 开奖记录 注单管理 即时注单 内容中心 站内信 公告列表 活动列表 数据中心 员工统计 团队统计 会员管理…" at bounding box center [279, 134] width 558 height 268
click at [496, 83] on button "查 询" at bounding box center [498, 84] width 19 height 9
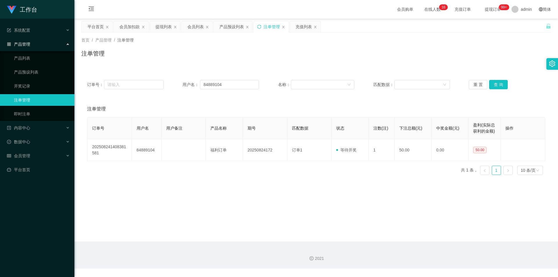
click at [421, 63] on div "首页 / 产品管理 / 注单管理 / 注单管理" at bounding box center [315, 50] width 483 height 35
click at [238, 29] on div "产品预设列表" at bounding box center [231, 26] width 24 height 11
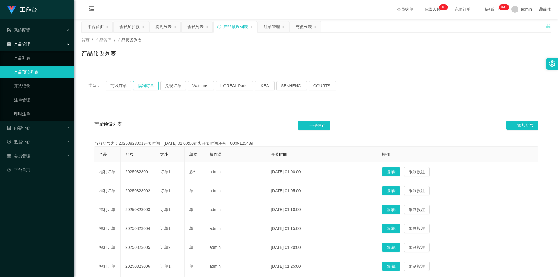
click at [141, 85] on button "福利订单" at bounding box center [146, 85] width 26 height 9
click at [422, 102] on div "类型： 商城订单 福利订单 兑现订单 Watsons. L'ORÉAL Paris. IKEA. [GEOGRAPHIC_DATA]. COURTS. 产品预…" at bounding box center [315, 225] width 469 height 303
click at [141, 86] on button "福利订单" at bounding box center [146, 85] width 26 height 9
click at [216, 60] on div "产品预设列表" at bounding box center [315, 55] width 469 height 13
click at [269, 27] on div "注单管理" at bounding box center [272, 26] width 16 height 11
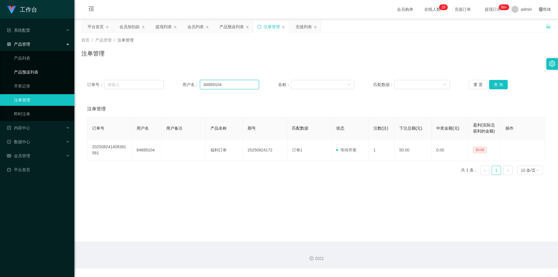
drag, startPoint x: 229, startPoint y: 86, endPoint x: 41, endPoint y: 74, distance: 188.1
click at [41, 74] on section "工作台 系统配置 产品管理 产品列表 产品预设列表 开奖记录 注单管理 即时注单 内容中心 站内信 公告列表 活动列表 数据中心 员工统计 团队统计 会员管理…" at bounding box center [279, 134] width 558 height 268
click at [499, 84] on button "查 询" at bounding box center [498, 84] width 19 height 9
click at [442, 62] on div "注单管理" at bounding box center [315, 55] width 469 height 13
click at [129, 30] on div "会员加扣款" at bounding box center [129, 26] width 20 height 11
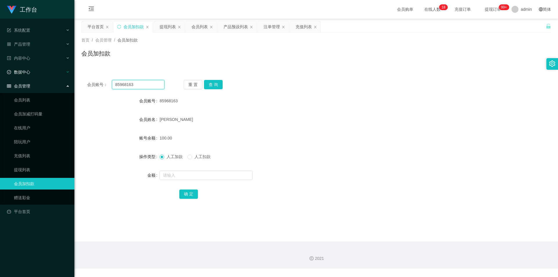
drag, startPoint x: 141, startPoint y: 84, endPoint x: 0, endPoint y: 76, distance: 141.8
click at [0, 76] on section "工作台 系统配置 产品管理 产品列表 产品预设列表 开奖记录 注单管理 即时注单 内容中心 站内信 公告列表 活动列表 数据中心 员工统计 团队统计 会员管理…" at bounding box center [279, 134] width 558 height 268
paste input "4889104"
type input "84889104"
drag, startPoint x: 220, startPoint y: 85, endPoint x: 217, endPoint y: 87, distance: 3.4
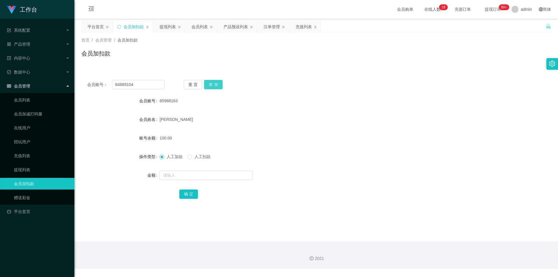
click at [220, 85] on button "查 询" at bounding box center [213, 84] width 19 height 9
click at [178, 176] on input "text" at bounding box center [205, 175] width 93 height 9
type input "1"
type input "100"
click at [185, 194] on button "确 定" at bounding box center [188, 193] width 19 height 9
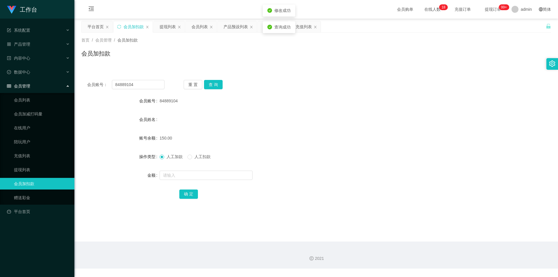
drag, startPoint x: 339, startPoint y: 135, endPoint x: 483, endPoint y: 23, distance: 181.6
click at [351, 130] on form "会员账号 84889104 会员姓名 账号余额 150.00 操作类型 人工加款 人工扣款 金额 确 定" at bounding box center [315, 147] width 469 height 105
click at [166, 28] on div "提现列表" at bounding box center [167, 26] width 16 height 11
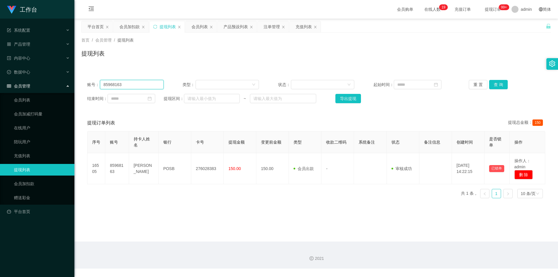
drag, startPoint x: 0, startPoint y: 84, endPoint x: 6, endPoint y: 83, distance: 5.9
click at [0, 84] on section "工作台 系统配置 产品管理 产品列表 产品预设列表 开奖记录 注单管理 即时注单 内容中心 站内信 公告列表 活动列表 数据中心 员工统计 团队统计 会员管理…" at bounding box center [279, 134] width 558 height 268
paste input "4889104"
type input "84889104"
drag, startPoint x: 501, startPoint y: 82, endPoint x: 497, endPoint y: 84, distance: 3.8
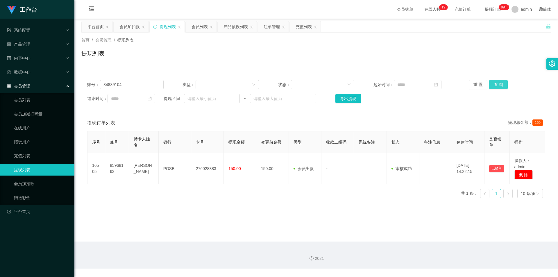
click at [501, 82] on button "查 询" at bounding box center [498, 84] width 19 height 9
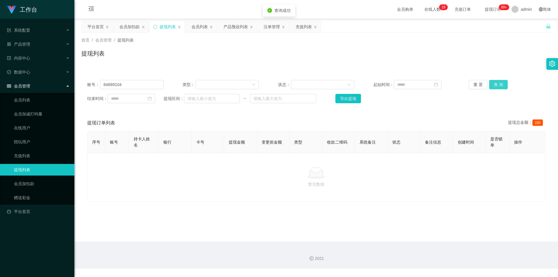
click at [490, 84] on button "查 询" at bounding box center [498, 84] width 19 height 9
drag, startPoint x: 499, startPoint y: 56, endPoint x: 509, endPoint y: 9, distance: 47.8
click at [500, 55] on div "提现列表" at bounding box center [315, 55] width 469 height 13
click at [166, 26] on div "提现列表" at bounding box center [167, 26] width 16 height 11
drag, startPoint x: 157, startPoint y: 27, endPoint x: 158, endPoint y: 31, distance: 4.7
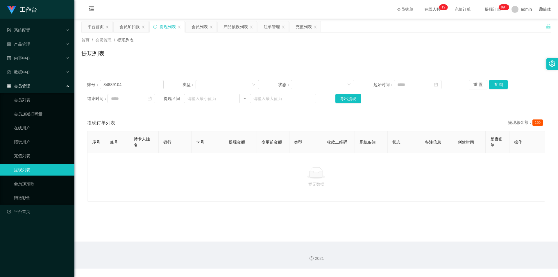
click at [157, 27] on div "提现列表" at bounding box center [167, 26] width 35 height 11
drag, startPoint x: 132, startPoint y: 84, endPoint x: 29, endPoint y: 80, distance: 103.8
click at [19, 80] on section "工作台 系统配置 产品管理 产品列表 产品预设列表 开奖记录 注单管理 即时注单 内容中心 站内信 公告列表 活动列表 数据中心 员工统计 团队统计 会员管理…" at bounding box center [279, 134] width 558 height 268
click at [490, 84] on button "查 询" at bounding box center [498, 84] width 19 height 9
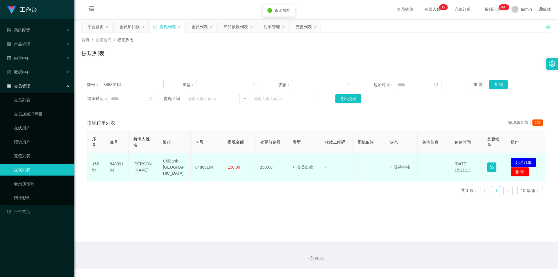
click at [204, 167] on td "84889104" at bounding box center [207, 167] width 33 height 28
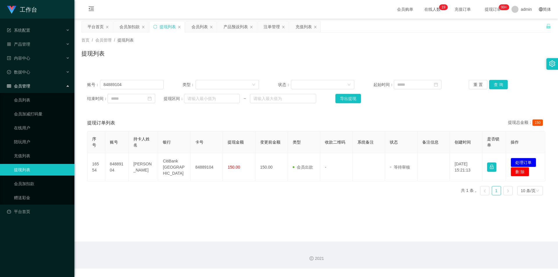
drag, startPoint x: 381, startPoint y: 190, endPoint x: 437, endPoint y: 191, distance: 56.7
click at [381, 191] on div "序号 账号 持卡人姓名 银行 卡号 提现金额 变更前金额 类型 收款二维码 系统备注 状态 备注信息 创建时间 是否锁单 操作 16554 84889104 …" at bounding box center [316, 165] width 458 height 69
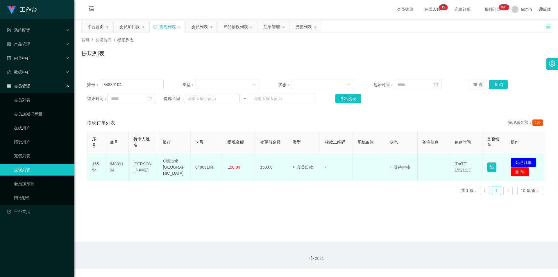
click at [521, 162] on button "处理订单" at bounding box center [523, 162] width 26 height 9
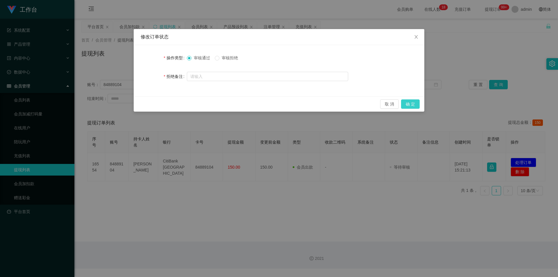
click at [413, 103] on button "确 定" at bounding box center [410, 103] width 19 height 9
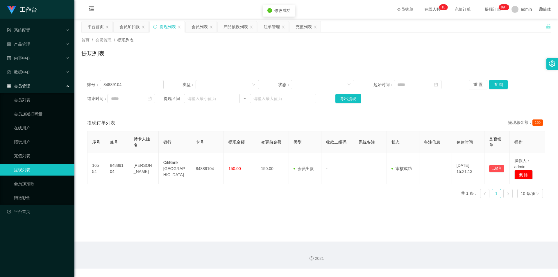
click at [463, 58] on div "提现列表" at bounding box center [315, 55] width 469 height 13
click at [132, 32] on div "会员加扣款" at bounding box center [131, 32] width 26 height 22
click at [128, 21] on div "会员加扣款" at bounding box center [129, 26] width 20 height 11
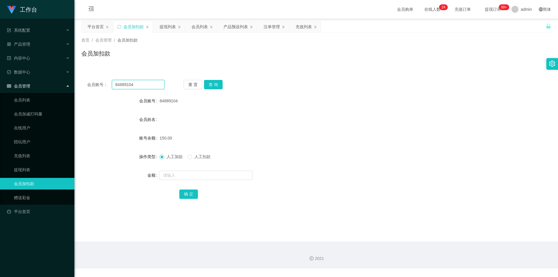
drag, startPoint x: 140, startPoint y: 83, endPoint x: 5, endPoint y: 79, distance: 135.5
click at [2, 79] on section "工作台 系统配置 产品管理 产品列表 产品预设列表 开奖记录 注单管理 即时注单 内容中心 站内信 公告列表 活动列表 数据中心 员工统计 团队统计 会员管理…" at bounding box center [279, 134] width 558 height 268
paste input "5968163"
click at [214, 84] on button "查 询" at bounding box center [213, 84] width 19 height 9
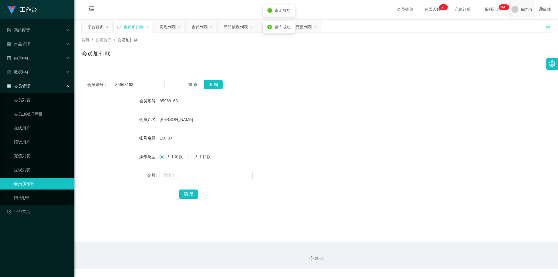
drag, startPoint x: 427, startPoint y: 82, endPoint x: 530, endPoint y: 7, distance: 127.1
click at [429, 81] on div "会员账号： 85968163 重 置 查 询" at bounding box center [315, 84] width 469 height 9
drag, startPoint x: 148, startPoint y: 83, endPoint x: 0, endPoint y: 76, distance: 148.0
click at [0, 76] on section "工作台 系统配置 产品管理 产品列表 产品预设列表 开奖记录 注单管理 即时注单 内容中心 站内信 公告列表 活动列表 数据中心 员工统计 团队统计 会员管理…" at bounding box center [279, 134] width 558 height 268
paste input "JunHaoLoo"
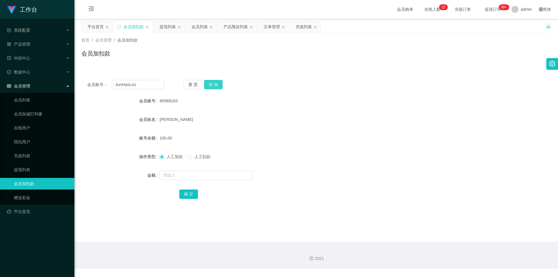
click at [213, 84] on button "查 询" at bounding box center [213, 84] width 19 height 9
click at [366, 79] on div "会员账号： JunHaoLoo 重 置 查 询 会员账号 JunHaoLoo 会员姓名 [PERSON_NAME] 账号余额 100.00 操作类型 人工加款…" at bounding box center [315, 143] width 469 height 138
click at [128, 25] on div "会员加扣款" at bounding box center [133, 26] width 20 height 11
drag, startPoint x: 130, startPoint y: 86, endPoint x: 0, endPoint y: 68, distance: 131.1
click at [0, 68] on section "工作台 系统配置 产品管理 产品列表 产品预设列表 开奖记录 注单管理 即时注单 内容中心 站内信 公告列表 活动列表 数据中心 员工统计 团队统计 会员管理…" at bounding box center [279, 134] width 558 height 268
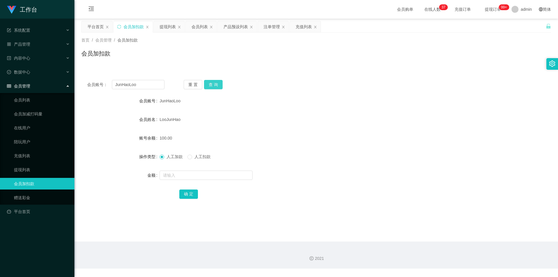
click at [211, 85] on button "查 询" at bounding box center [213, 84] width 19 height 9
click at [444, 88] on div "会员账号： JunHaoLoo 重 置 查 询" at bounding box center [315, 84] width 469 height 9
drag, startPoint x: 100, startPoint y: 83, endPoint x: 0, endPoint y: 71, distance: 100.6
click at [0, 71] on section "工作台 系统配置 产品管理 产品列表 产品预设列表 开奖记录 注单管理 即时注单 内容中心 站内信 公告列表 活动列表 数据中心 员工统计 团队统计 会员管理…" at bounding box center [279, 134] width 558 height 268
paste input "85968163"
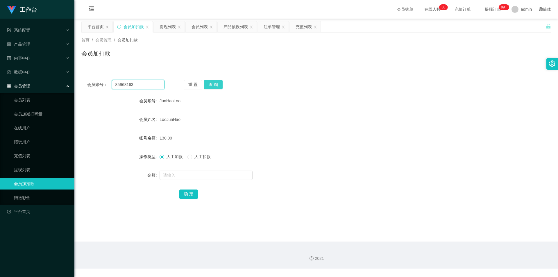
type input "85968163"
click at [219, 84] on button "查 询" at bounding box center [213, 84] width 19 height 9
drag, startPoint x: 266, startPoint y: 27, endPoint x: 264, endPoint y: 37, distance: 10.3
click at [266, 27] on div "注单管理" at bounding box center [272, 26] width 16 height 11
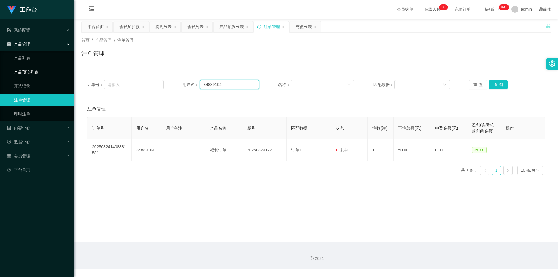
drag, startPoint x: 214, startPoint y: 85, endPoint x: 50, endPoint y: 72, distance: 164.0
click at [50, 72] on section "工作台 系统配置 产品管理 产品列表 产品预设列表 开奖记录 注单管理 即时注单 内容中心 站内信 公告列表 活动列表 数据中心 员工统计 团队统计 会员管理…" at bounding box center [279, 134] width 558 height 268
paste input "5968163"
type input "85968163"
click at [501, 84] on button "查 询" at bounding box center [498, 84] width 19 height 9
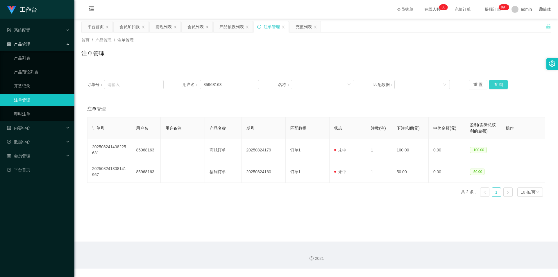
click at [501, 84] on button "查 询" at bounding box center [498, 84] width 19 height 9
click at [445, 56] on div "注单管理" at bounding box center [315, 55] width 469 height 13
click at [429, 53] on div "注单管理" at bounding box center [315, 55] width 469 height 13
click at [320, 43] on div "首页 / 产品管理 / 注单管理 / 注单管理" at bounding box center [315, 49] width 469 height 25
click at [124, 26] on div "会员加扣款" at bounding box center [129, 26] width 20 height 11
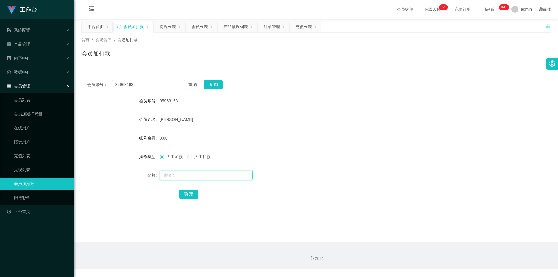
click at [169, 178] on input "text" at bounding box center [205, 175] width 93 height 9
click at [272, 28] on div "注单管理" at bounding box center [272, 26] width 16 height 11
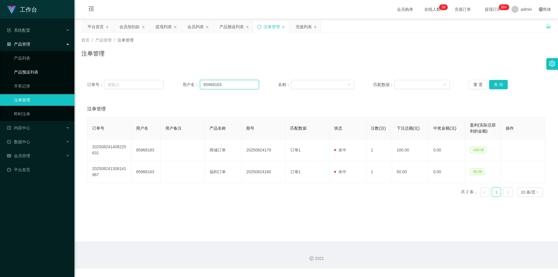
drag, startPoint x: 231, startPoint y: 86, endPoint x: 57, endPoint y: 77, distance: 174.9
click at [57, 77] on section "工作台 系统配置 产品管理 产品列表 产品预设列表 开奖记录 注单管理 即时注单 内容中心 站内信 公告列表 活动列表 数据中心 员工统计 团队统计 会员管理…" at bounding box center [279, 134] width 558 height 268
click at [494, 82] on button "查 询" at bounding box center [498, 84] width 19 height 9
drag, startPoint x: 494, startPoint y: 82, endPoint x: 492, endPoint y: 83, distance: 3.1
click at [494, 82] on button "查 询" at bounding box center [498, 84] width 19 height 9
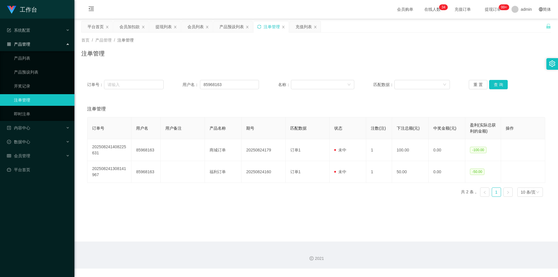
click at [374, 63] on div "首页 / 产品管理 / 注单管理 / 注单管理" at bounding box center [315, 50] width 483 height 35
click at [373, 63] on div "首页 / 产品管理 / 注单管理 / 注单管理" at bounding box center [315, 50] width 483 height 35
click at [363, 61] on div "注单管理" at bounding box center [315, 55] width 469 height 13
click at [128, 26] on div "会员加扣款" at bounding box center [129, 26] width 20 height 11
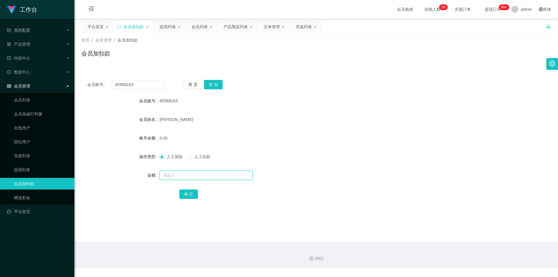
click at [169, 174] on input "text" at bounding box center [205, 175] width 93 height 9
paste input "85968163"
drag, startPoint x: 190, startPoint y: 176, endPoint x: 0, endPoint y: 161, distance: 190.9
click at [0, 162] on section "工作台 系统配置 产品管理 产品列表 产品预设列表 开奖记录 注单管理 即时注单 内容中心 站内信 公告列表 活动列表 数据中心 员工统计 团队统计 会员管理…" at bounding box center [279, 134] width 558 height 268
type input "130"
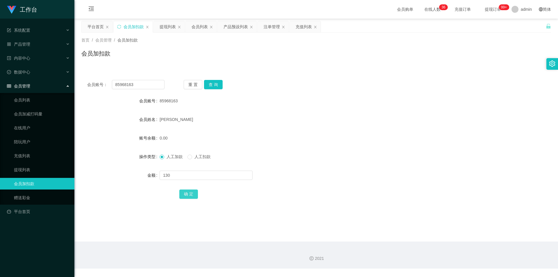
click at [188, 194] on button "确 定" at bounding box center [188, 193] width 19 height 9
click at [335, 134] on div "130.00" at bounding box center [296, 138] width 274 height 12
drag, startPoint x: 135, startPoint y: 87, endPoint x: 0, endPoint y: 79, distance: 135.3
click at [0, 79] on section "工作台 系统配置 产品管理 产品列表 产品预设列表 开奖记录 注单管理 即时注单 内容中心 站内信 公告列表 活动列表 数据中心 员工统计 团队统计 会员管理…" at bounding box center [279, 134] width 558 height 268
click at [213, 84] on button "查 询" at bounding box center [213, 84] width 19 height 9
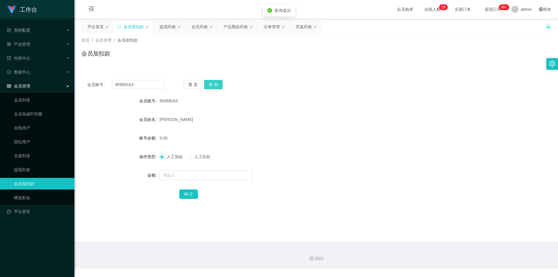
click at [213, 84] on button "查 询" at bounding box center [213, 84] width 19 height 9
click at [236, 60] on div "会员加扣款" at bounding box center [315, 55] width 469 height 13
click at [165, 28] on div "提现列表" at bounding box center [167, 26] width 16 height 11
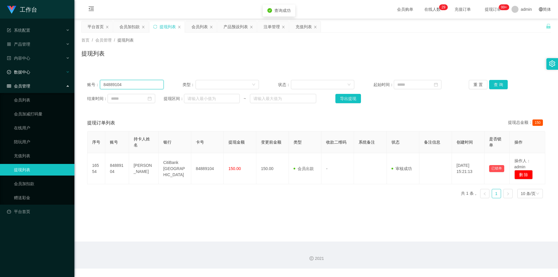
drag, startPoint x: 136, startPoint y: 83, endPoint x: 8, endPoint y: 76, distance: 128.9
click at [8, 76] on section "工作台 系统配置 产品管理 产品列表 产品预设列表 开奖记录 注单管理 即时注单 内容中心 站内信 公告列表 活动列表 数据中心 员工统计 团队统计 会员管理…" at bounding box center [279, 134] width 558 height 268
paste input "5968163"
click at [494, 83] on button "查 询" at bounding box center [498, 84] width 19 height 9
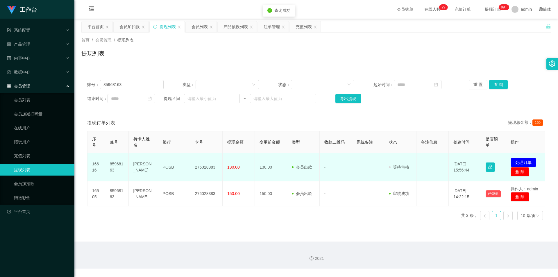
click at [208, 169] on td "276028383" at bounding box center [206, 167] width 32 height 28
click at [169, 166] on td "POSB" at bounding box center [174, 167] width 32 height 28
click at [144, 169] on td "[PERSON_NAME]" at bounding box center [143, 167] width 29 height 28
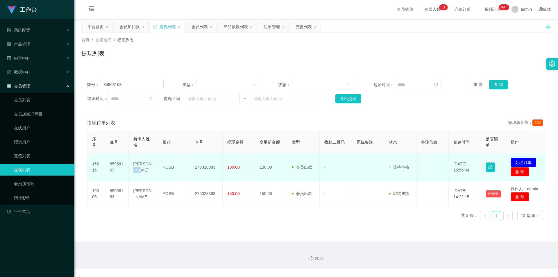
click at [144, 169] on td "[PERSON_NAME]" at bounding box center [143, 167] width 29 height 28
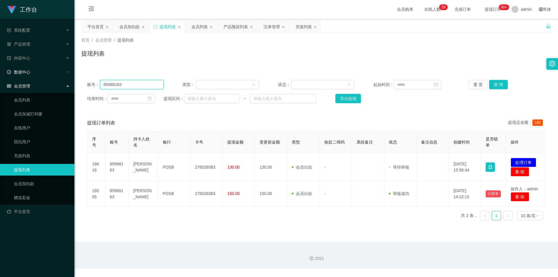
drag, startPoint x: 128, startPoint y: 85, endPoint x: 0, endPoint y: 70, distance: 128.9
click at [0, 70] on section "工作台 系统配置 产品管理 产品列表 产品预设列表 开奖记录 注单管理 即时注单 内容中心 站内信 公告列表 活动列表 数据中心 员工统计 团队统计 会员管理…" at bounding box center [279, 134] width 558 height 268
paste input "JunHaoLoo"
type input "JunHaoLoo"
click at [497, 83] on button "查 询" at bounding box center [498, 84] width 19 height 9
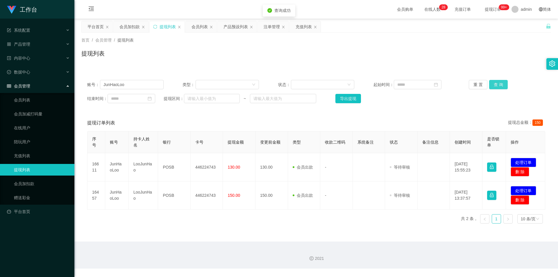
click at [497, 83] on button "查 询" at bounding box center [498, 84] width 19 height 9
click at [444, 33] on div "首页 / 会员管理 / 提现列表 / 提现列表" at bounding box center [315, 50] width 483 height 35
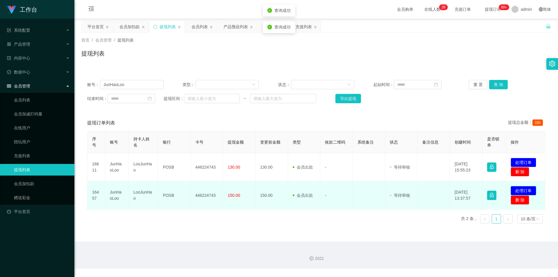
click at [520, 191] on button "处理订单" at bounding box center [523, 190] width 26 height 9
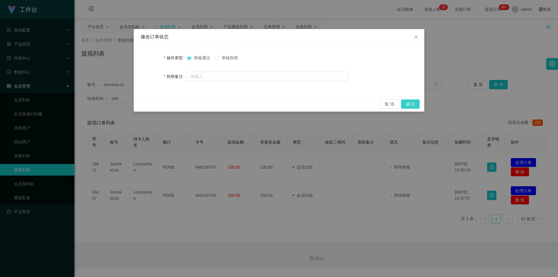
click at [413, 106] on button "确 定" at bounding box center [410, 103] width 19 height 9
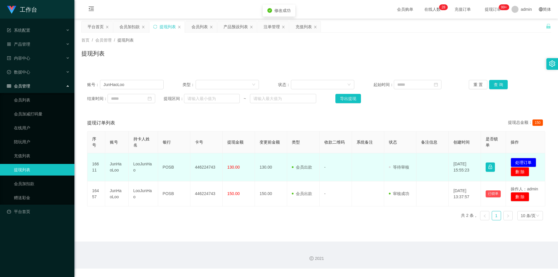
click at [205, 166] on td "446224743" at bounding box center [206, 167] width 32 height 28
click at [170, 166] on td "POSB" at bounding box center [174, 167] width 32 height 28
click at [143, 163] on td "LooJunHao" at bounding box center [143, 167] width 29 height 28
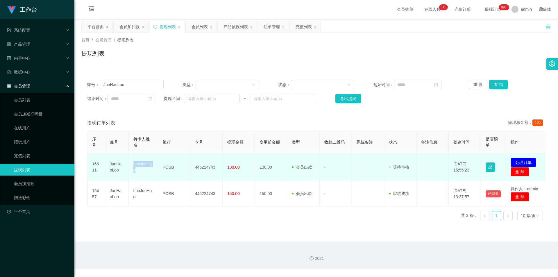
click at [143, 163] on td "LooJunHao" at bounding box center [143, 167] width 29 height 28
click at [514, 165] on button "处理订单" at bounding box center [523, 162] width 26 height 9
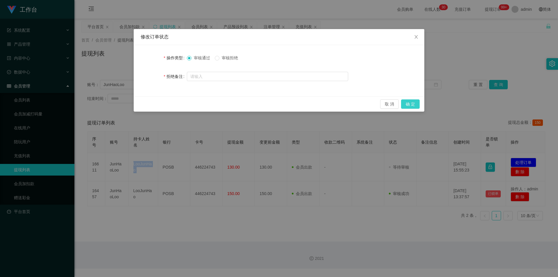
click at [411, 102] on button "确 定" at bounding box center [410, 103] width 19 height 9
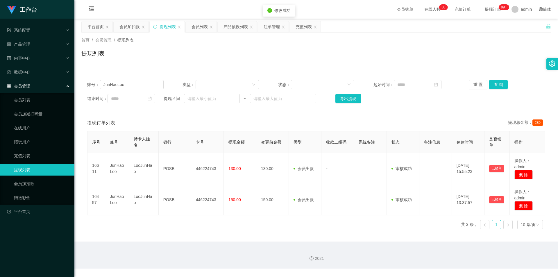
click at [514, 47] on div "首页 / 会员管理 / 提现列表 / 提现列表" at bounding box center [315, 49] width 469 height 25
